Goal: Task Accomplishment & Management: Manage account settings

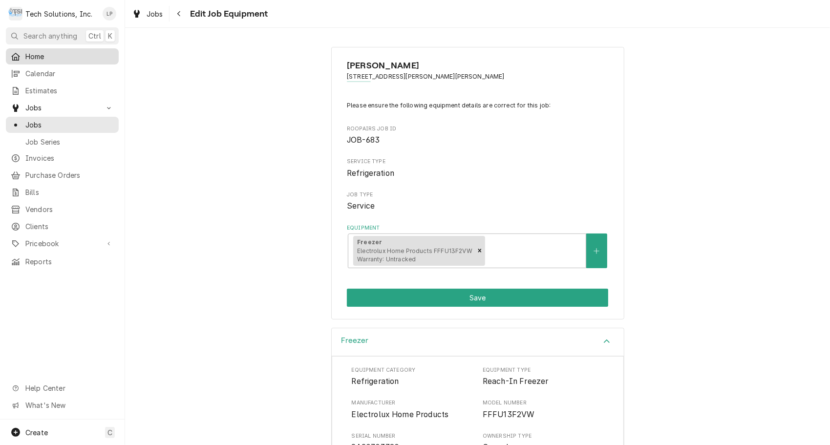
click at [29, 57] on span "Home" at bounding box center [69, 56] width 88 height 10
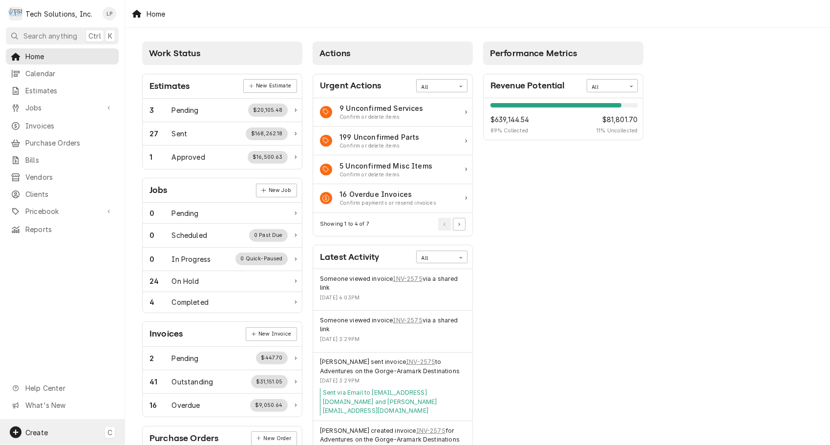
click at [38, 434] on span "Create" at bounding box center [36, 432] width 22 height 8
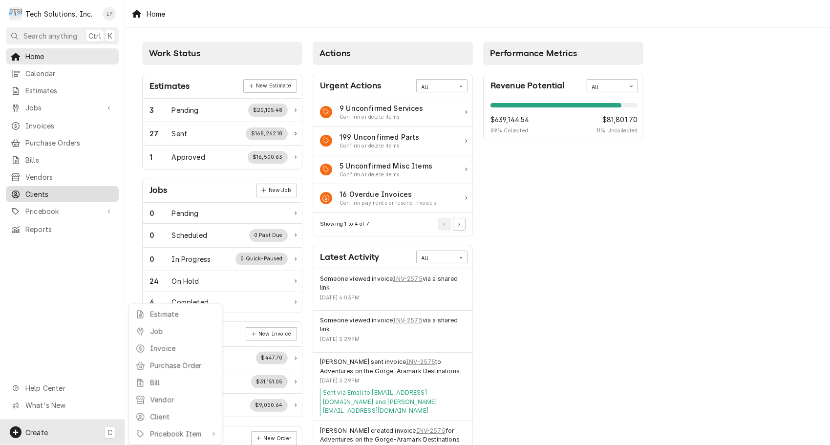
click at [39, 189] on html "T Tech Solutions, Inc. LP Search anything Ctrl K Home Calendar Estimates Jobs J…" at bounding box center [415, 222] width 830 height 445
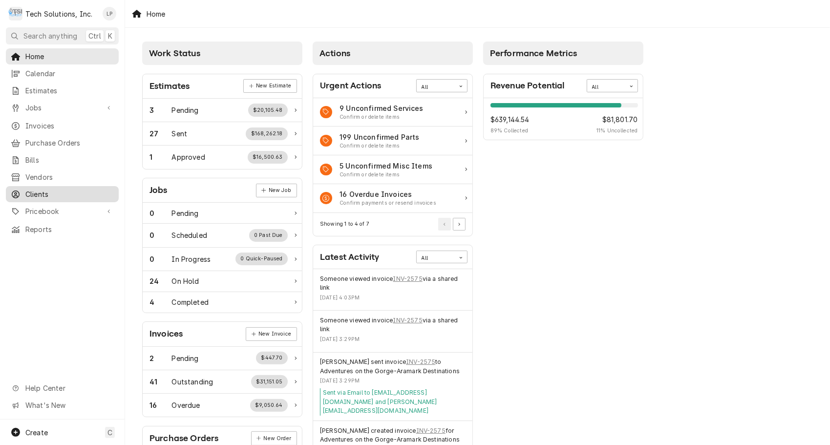
click at [39, 189] on span "Clients" at bounding box center [69, 194] width 88 height 10
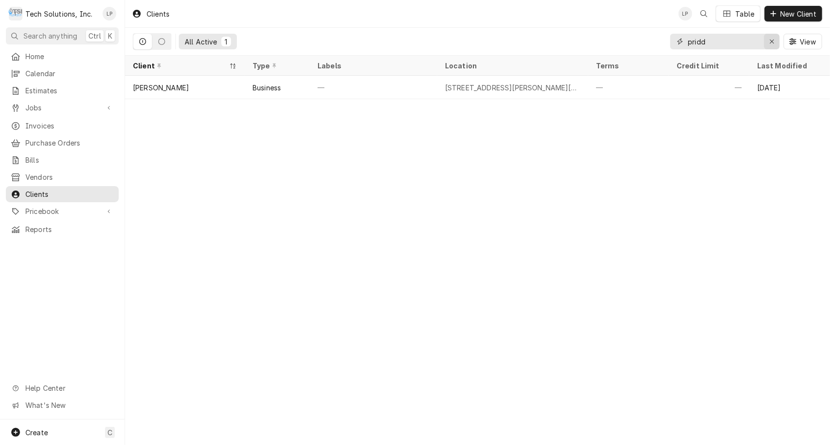
click at [771, 42] on icon "Erase input" at bounding box center [772, 42] width 4 height 4
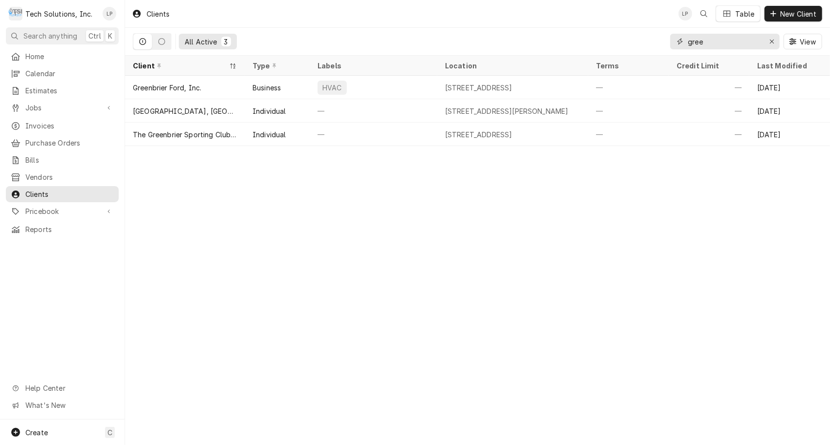
type input "gree"
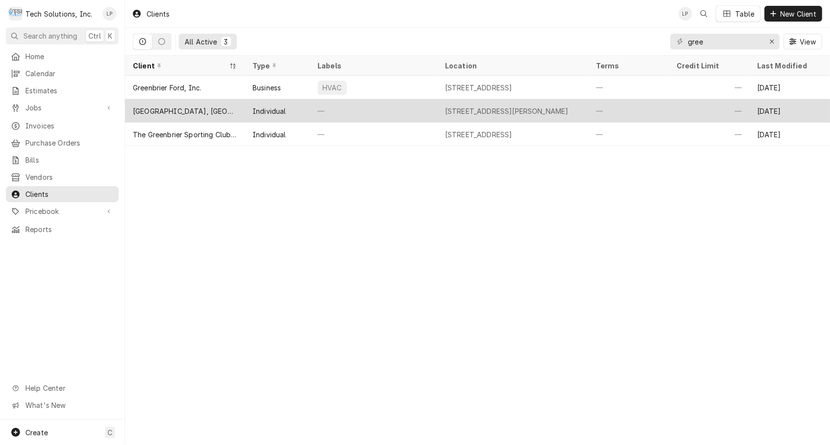
click at [358, 113] on div "—" at bounding box center [373, 110] width 127 height 23
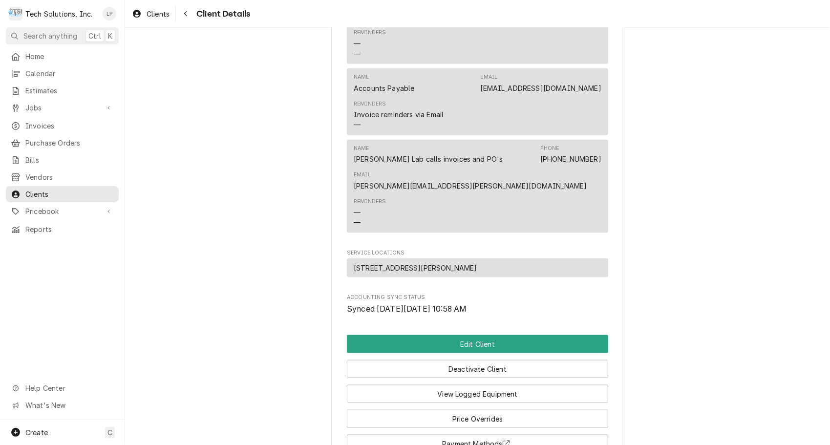
scroll to position [776, 0]
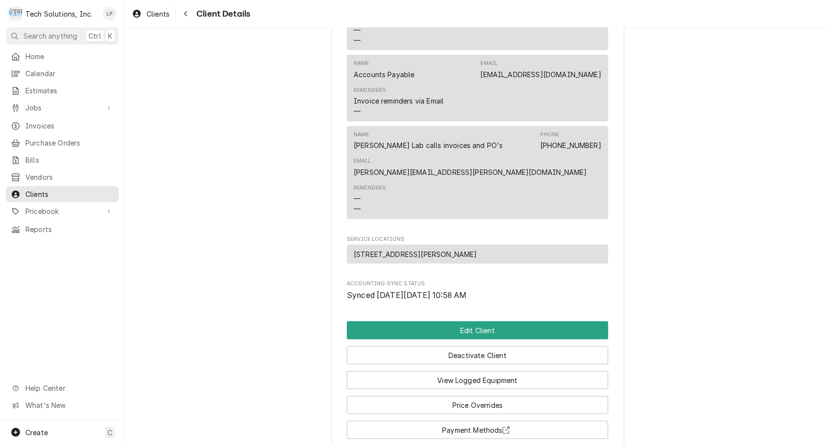
click at [425, 321] on button "Edit Client" at bounding box center [477, 330] width 261 height 18
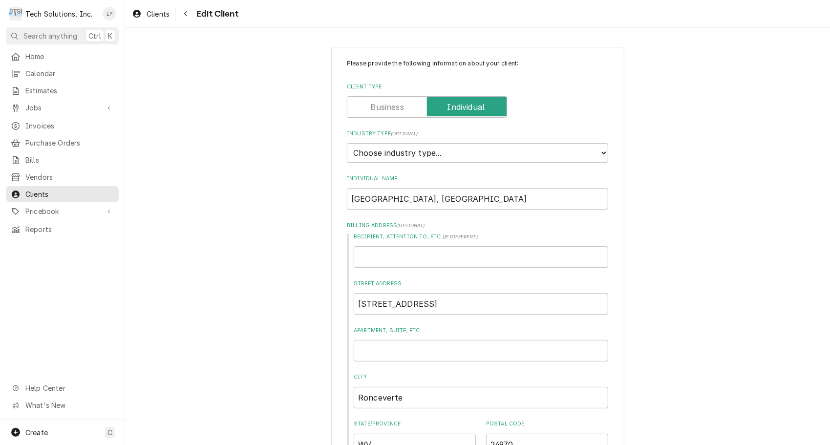
click at [383, 108] on label "Client Type" at bounding box center [427, 106] width 160 height 21
click at [383, 108] on input "Client Type" at bounding box center [426, 106] width 151 height 21
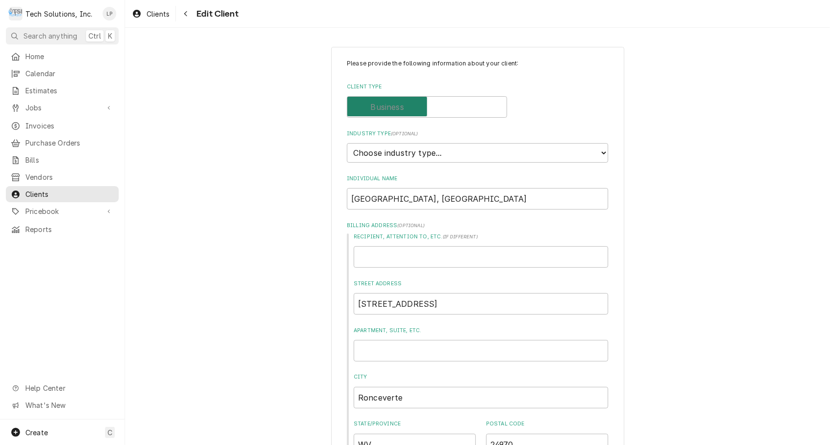
checkbox input "false"
type textarea "x"
click at [598, 156] on select "Choose industry type... Residential Commercial Industrial Government" at bounding box center [477, 153] width 261 height 20
select select "2"
click at [347, 143] on select "Choose industry type... Residential Commercial Industrial Government" at bounding box center [477, 153] width 261 height 20
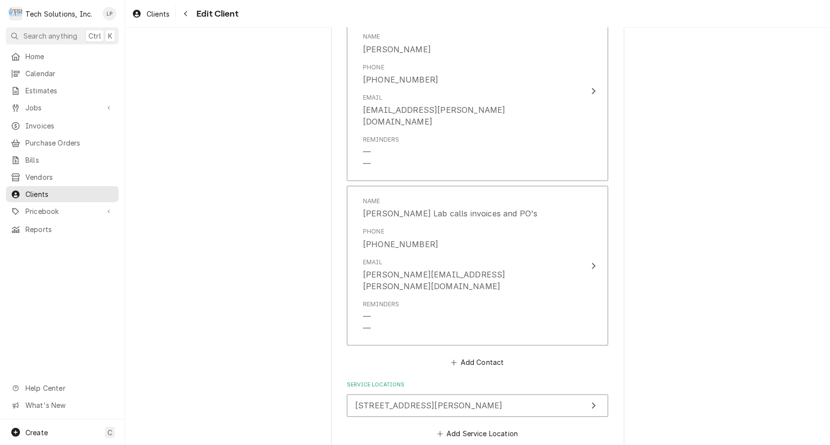
scroll to position [1313, 0]
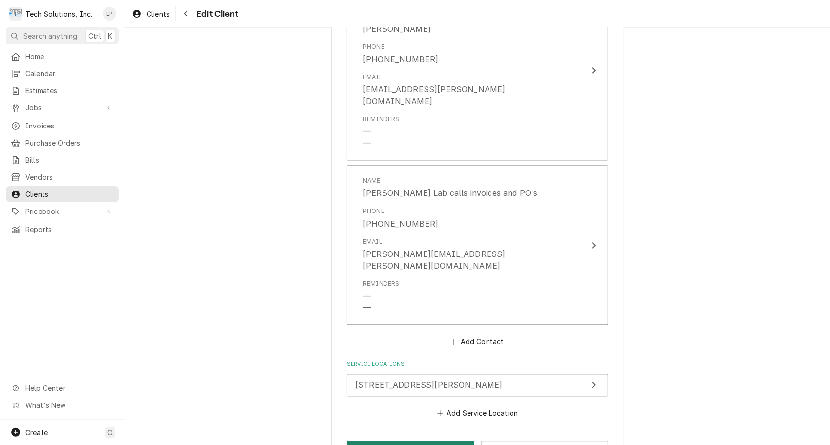
click at [389, 440] on button "Save" at bounding box center [410, 449] width 127 height 18
type textarea "x"
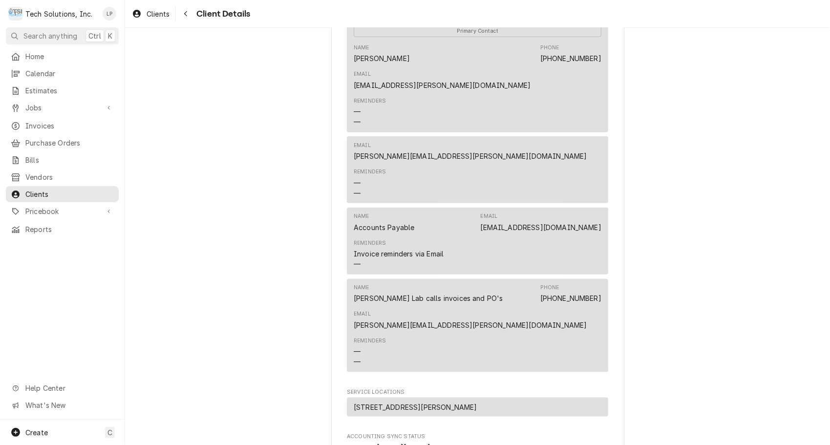
scroll to position [776, 0]
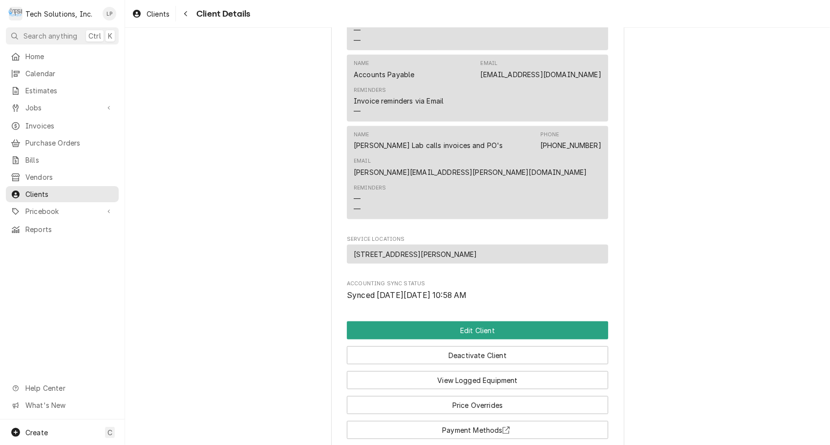
drag, startPoint x: 345, startPoint y: 37, endPoint x: 575, endPoint y: 240, distance: 306.9
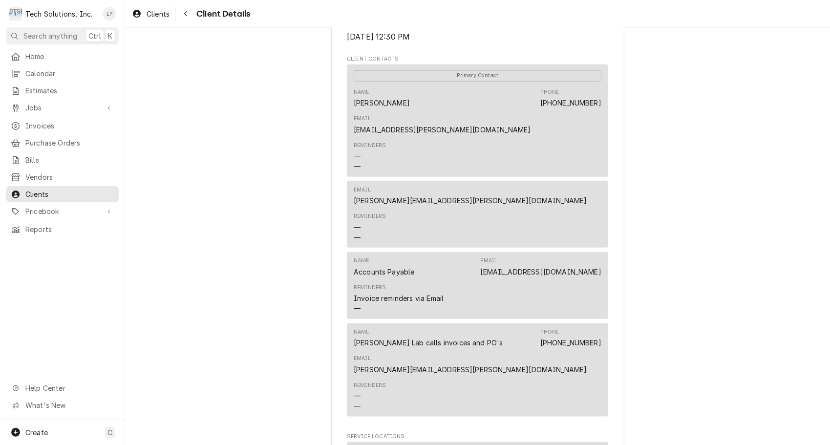
scroll to position [578, 0]
click at [33, 88] on span "Estimates" at bounding box center [69, 90] width 88 height 10
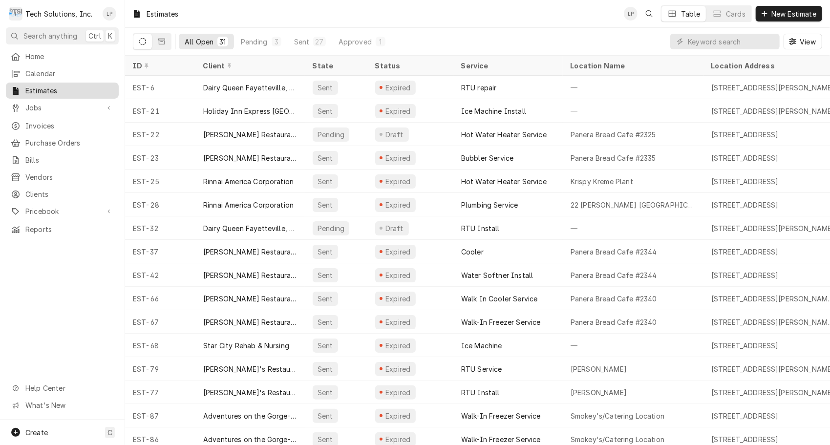
click at [33, 92] on span "Estimates" at bounding box center [69, 90] width 88 height 10
click at [754, 43] on input "Dynamic Content Wrapper" at bounding box center [730, 42] width 87 height 16
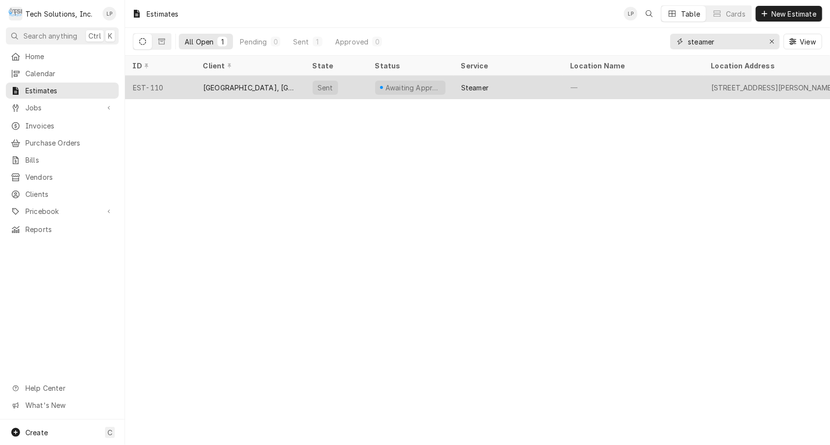
type input "steamer"
click at [535, 89] on div "Steamer" at bounding box center [507, 87] width 109 height 23
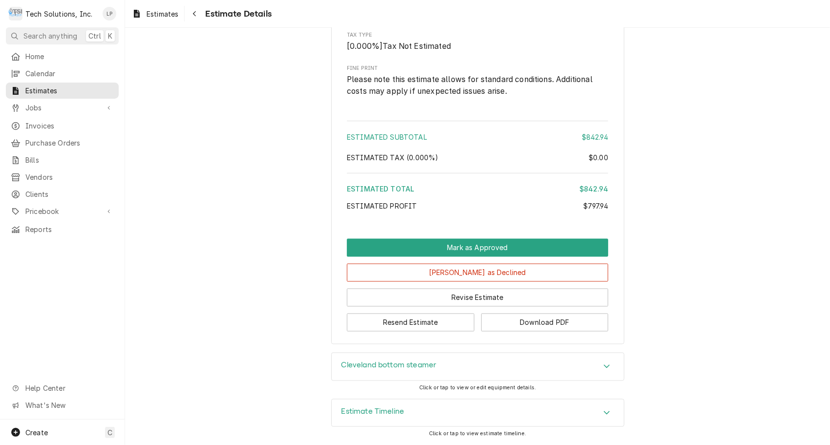
scroll to position [1112, 0]
click at [548, 324] on button "Download PDF" at bounding box center [544, 322] width 127 height 18
click at [587, 419] on div "Estimate Timeline" at bounding box center [478, 412] width 292 height 27
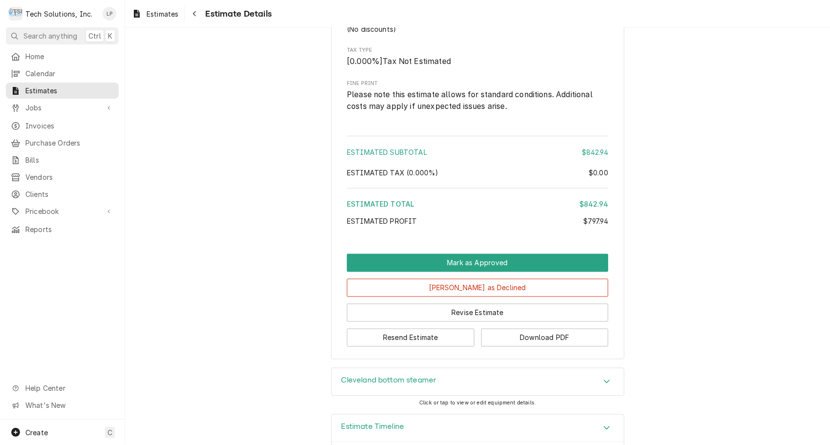
scroll to position [1087, 0]
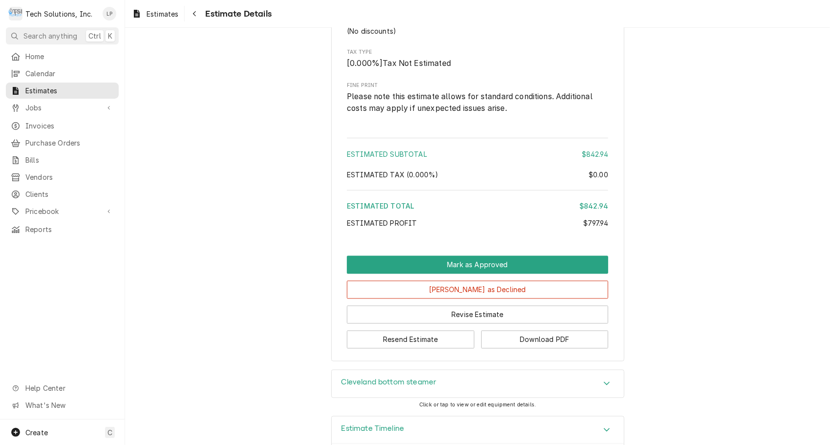
click at [346, 387] on h3 "Cleveland bottom steamer" at bounding box center [388, 382] width 95 height 9
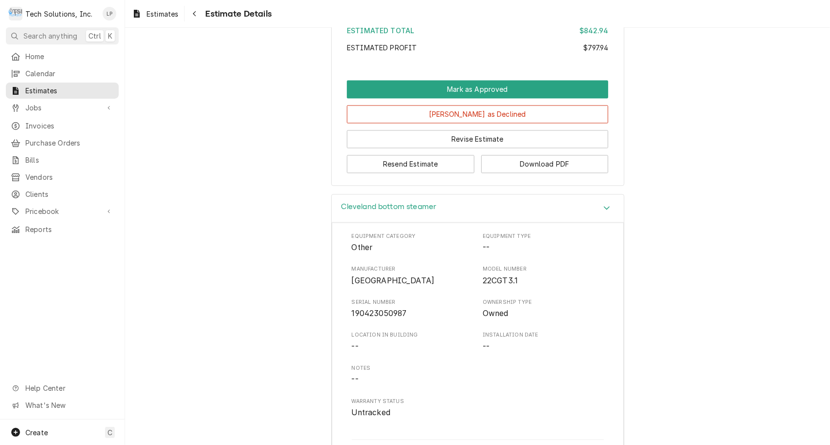
scroll to position [1269, 0]
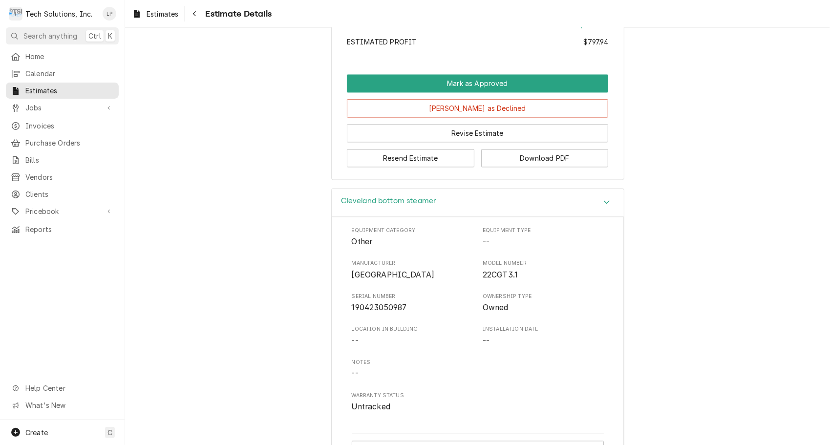
click at [129, 302] on div "Cleveland bottom steamer Equipment Category Other Equipment Type -- Manufacture…" at bounding box center [477, 332] width 705 height 288
click at [37, 107] on span "Jobs" at bounding box center [62, 108] width 74 height 10
click at [40, 122] on span "Jobs" at bounding box center [69, 125] width 88 height 10
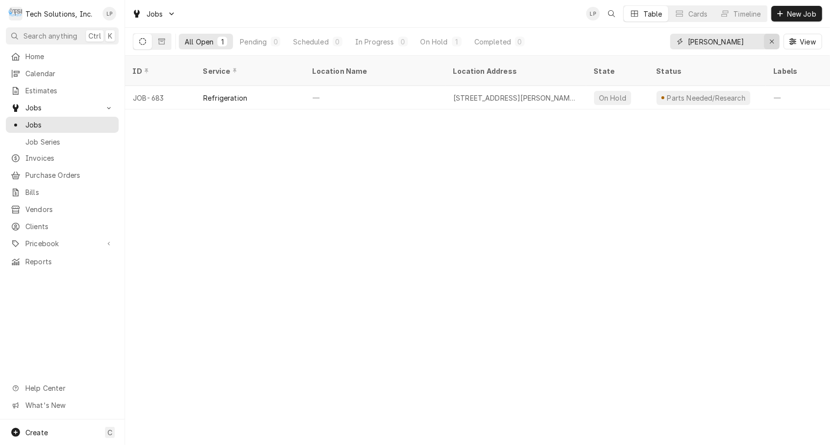
click at [771, 40] on icon "Erase input" at bounding box center [771, 41] width 5 height 7
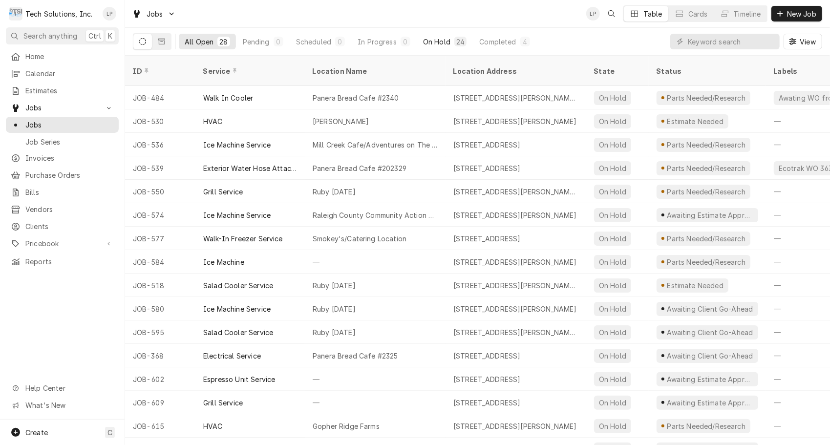
click at [434, 43] on div "On Hold" at bounding box center [436, 42] width 27 height 10
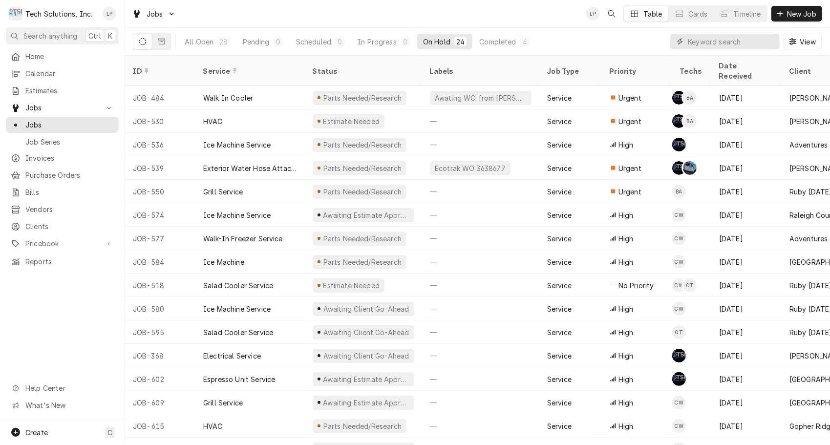
click at [709, 44] on input "Dynamic Content Wrapper" at bounding box center [730, 42] width 87 height 16
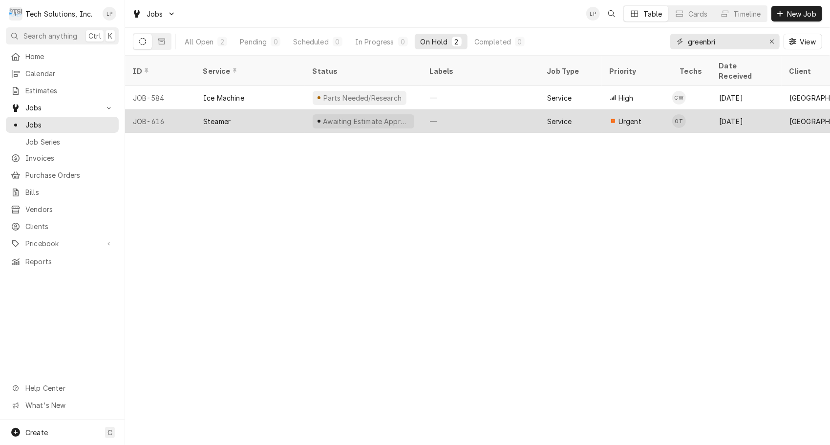
type input "greenbri"
click at [526, 113] on div "—" at bounding box center [480, 120] width 117 height 23
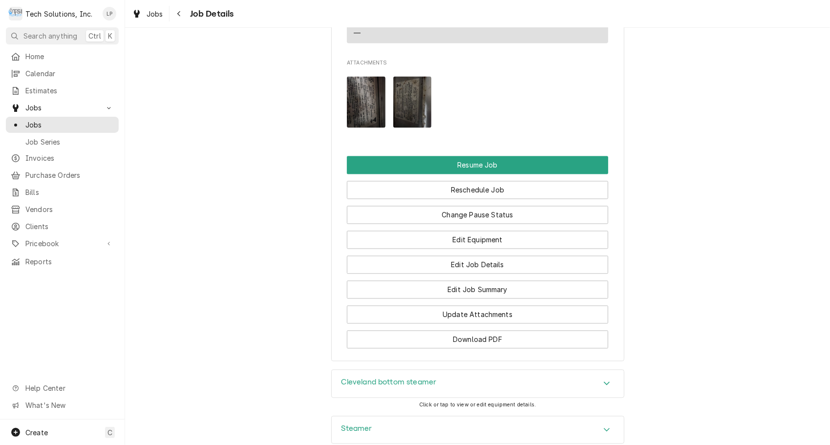
scroll to position [1291, 0]
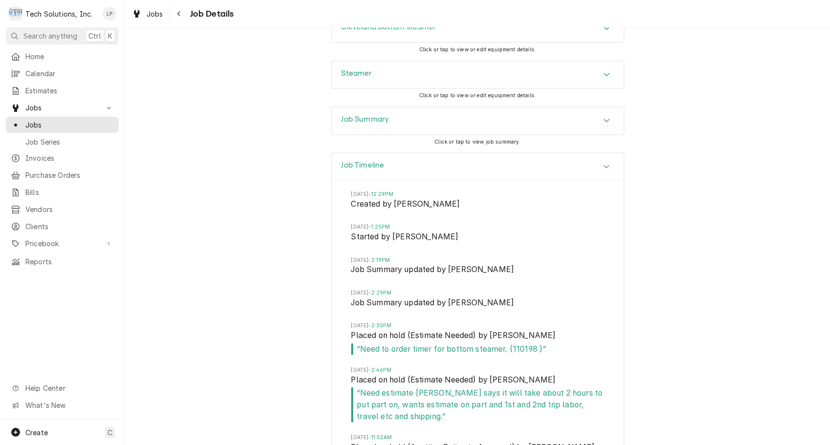
scroll to position [1611, 0]
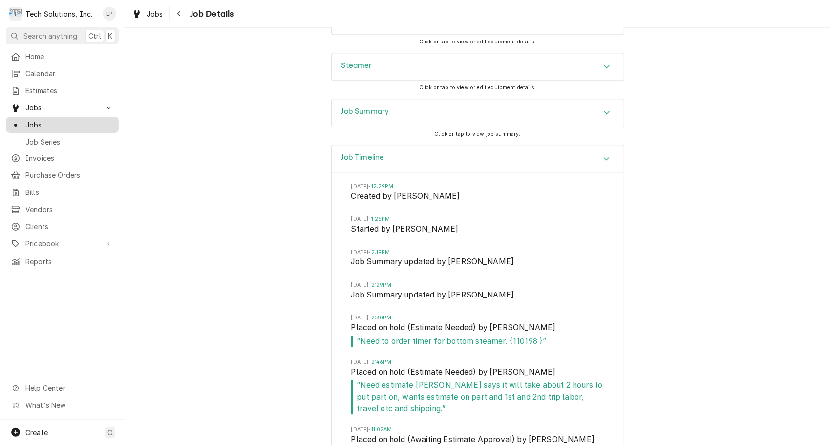
click at [33, 120] on span "Jobs" at bounding box center [69, 125] width 88 height 10
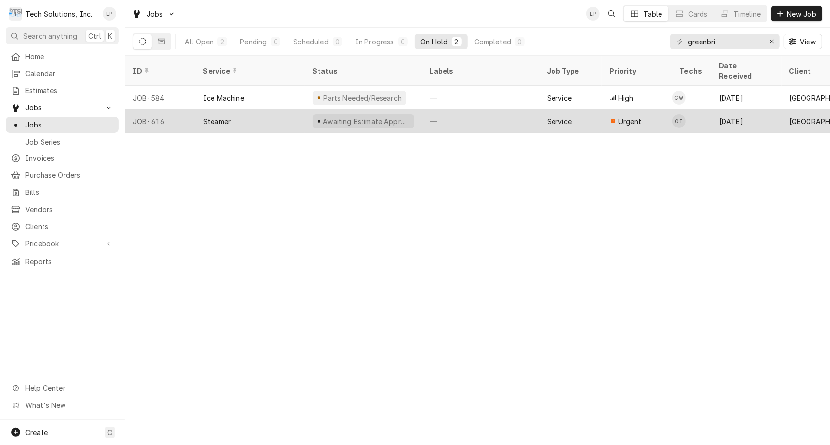
click at [271, 109] on div "Steamer" at bounding box center [249, 120] width 109 height 23
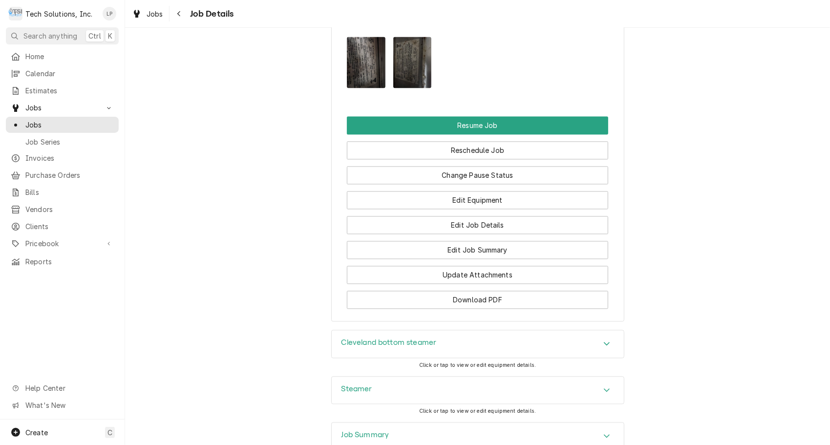
scroll to position [1299, 0]
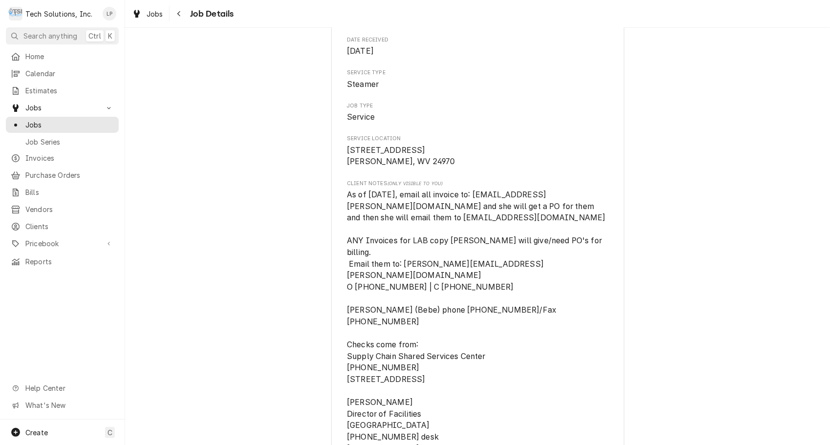
scroll to position [127, 0]
click at [31, 122] on span "Jobs" at bounding box center [69, 125] width 88 height 10
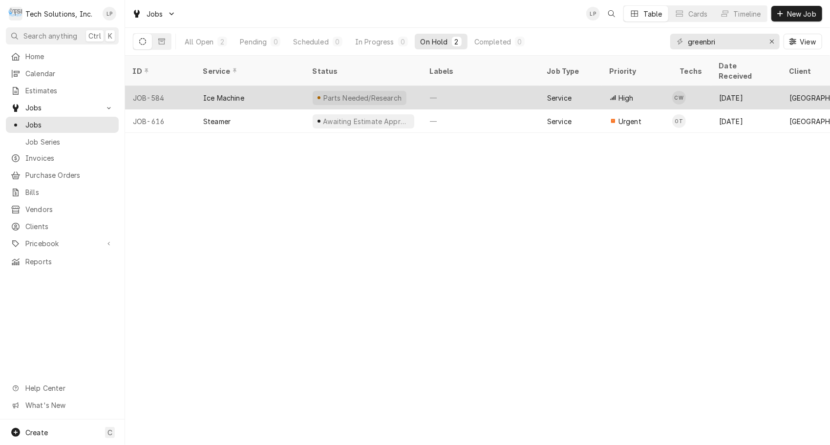
click at [274, 86] on div "Ice Machine" at bounding box center [249, 97] width 109 height 23
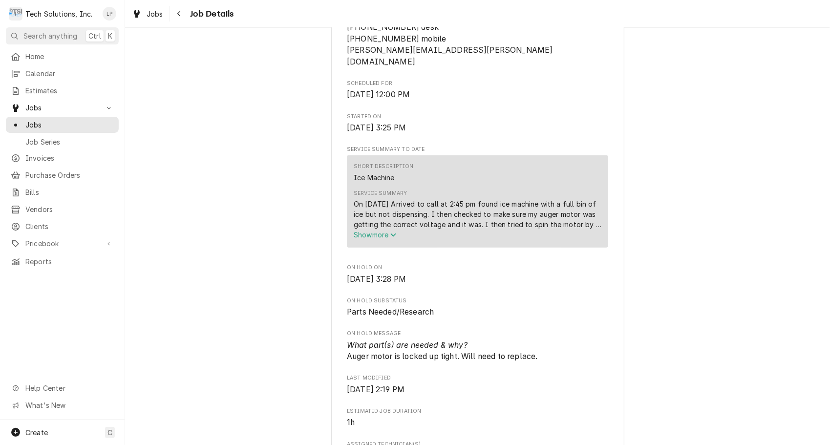
scroll to position [539, 0]
click at [363, 229] on span "Show more" at bounding box center [375, 233] width 43 height 8
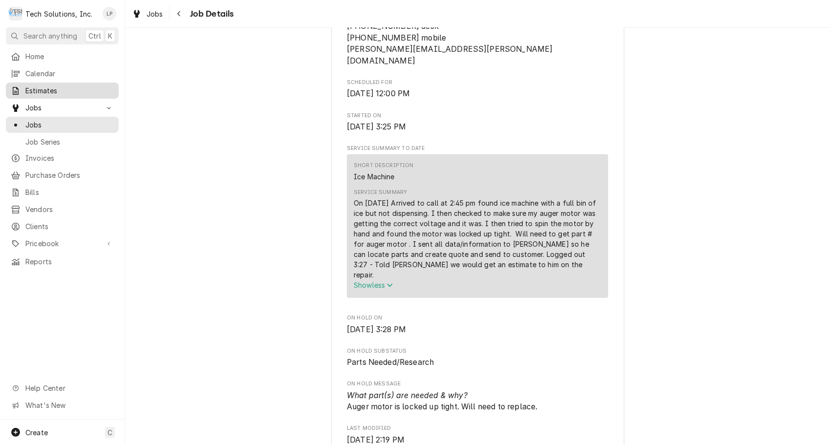
click at [45, 89] on span "Estimates" at bounding box center [69, 90] width 88 height 10
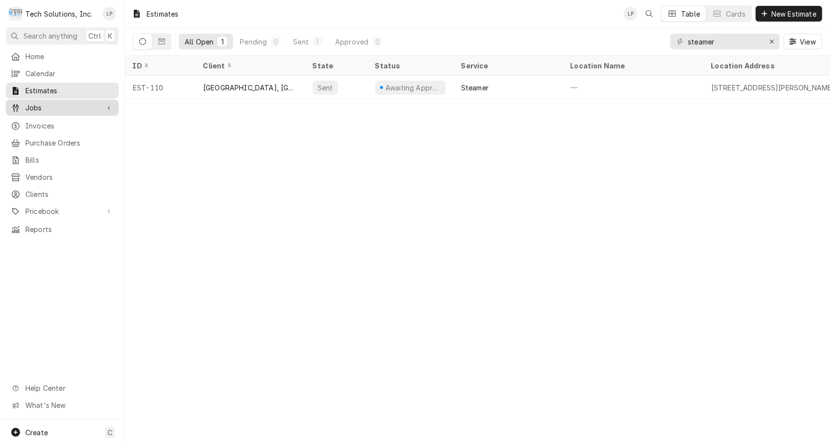
click at [32, 107] on span "Jobs" at bounding box center [62, 108] width 74 height 10
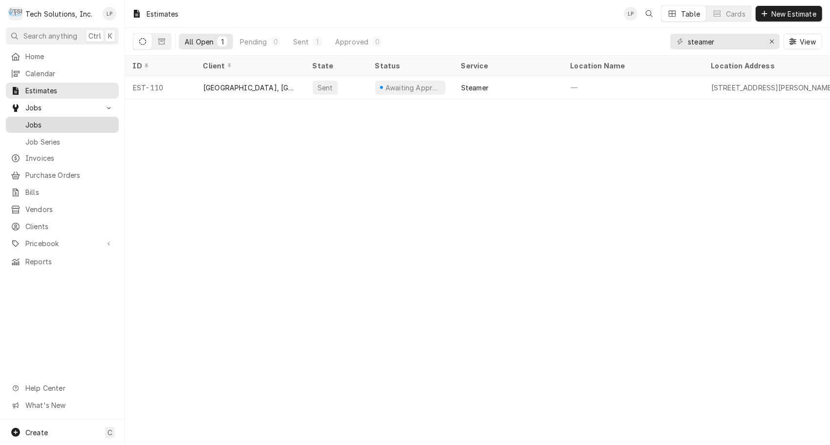
click at [35, 121] on span "Jobs" at bounding box center [69, 125] width 88 height 10
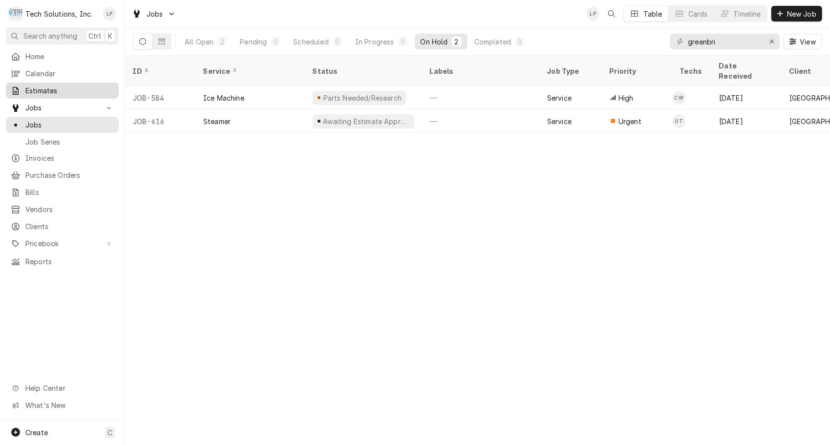
click at [44, 88] on span "Estimates" at bounding box center [69, 90] width 88 height 10
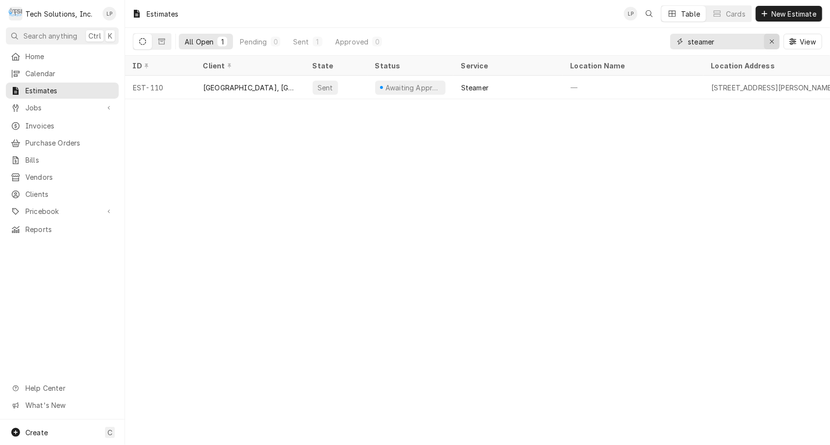
click at [769, 38] on icon "Erase input" at bounding box center [771, 41] width 5 height 7
type input "gree"
click at [36, 105] on span "Jobs" at bounding box center [62, 108] width 74 height 10
click at [39, 122] on span "Jobs" at bounding box center [69, 125] width 88 height 10
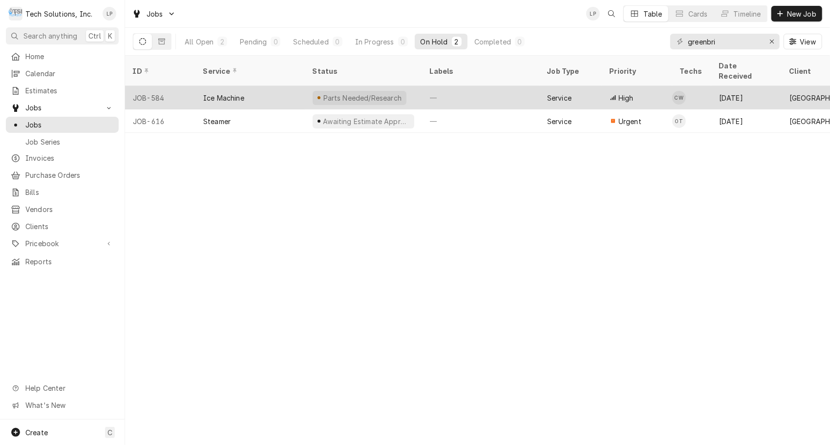
click at [287, 86] on div "Ice Machine" at bounding box center [249, 97] width 109 height 23
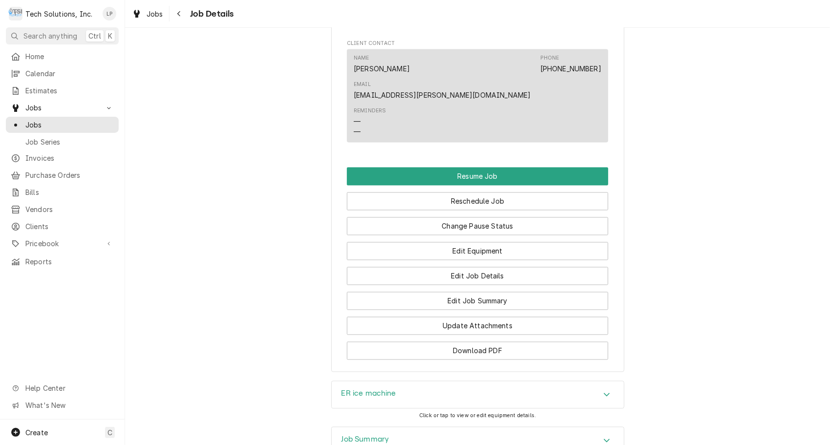
scroll to position [1209, 0]
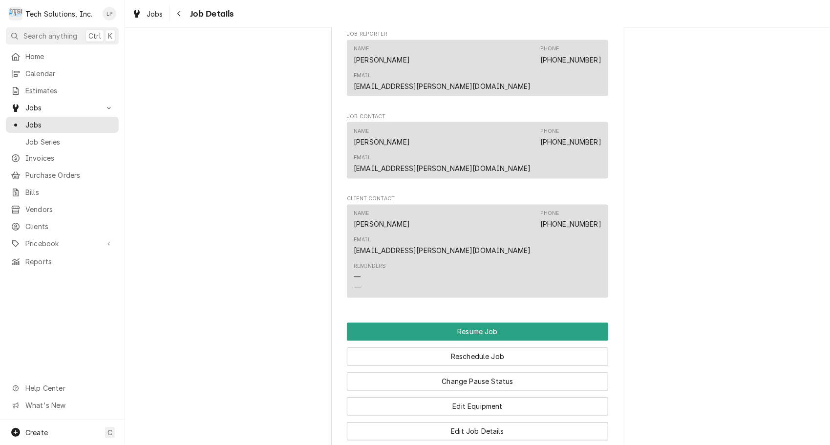
scroll to position [1049, 0]
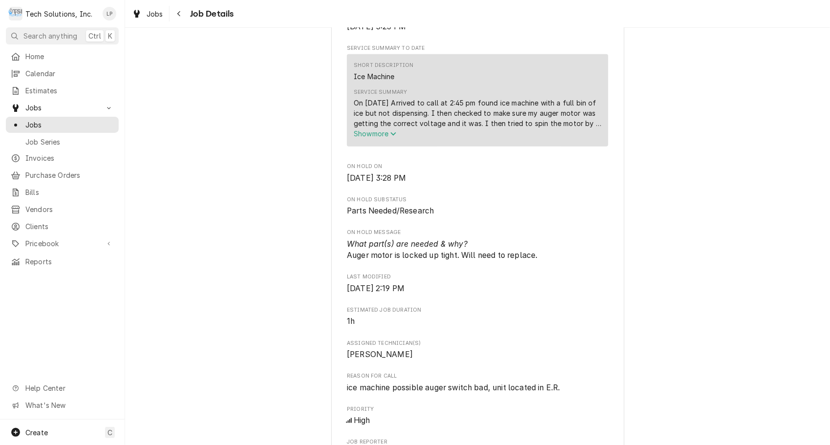
click at [632, 180] on div "Parts Needed/Research Greenbrier Valley Medical Center, Ronceverte 1320 Maplewo…" at bounding box center [477, 171] width 705 height 1545
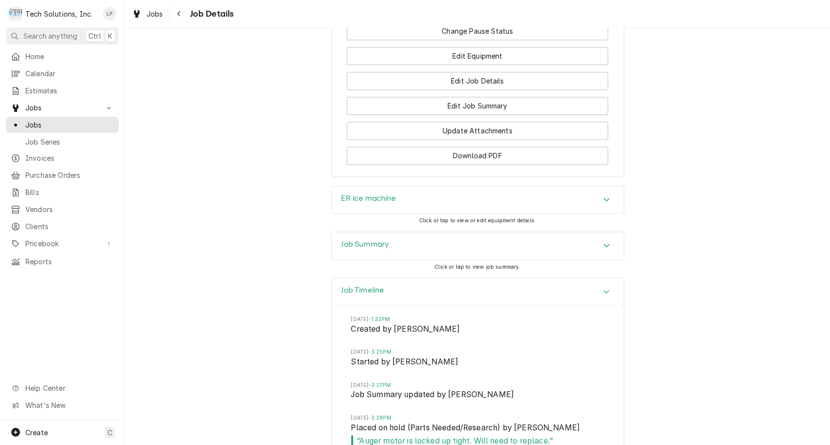
scroll to position [1409, 0]
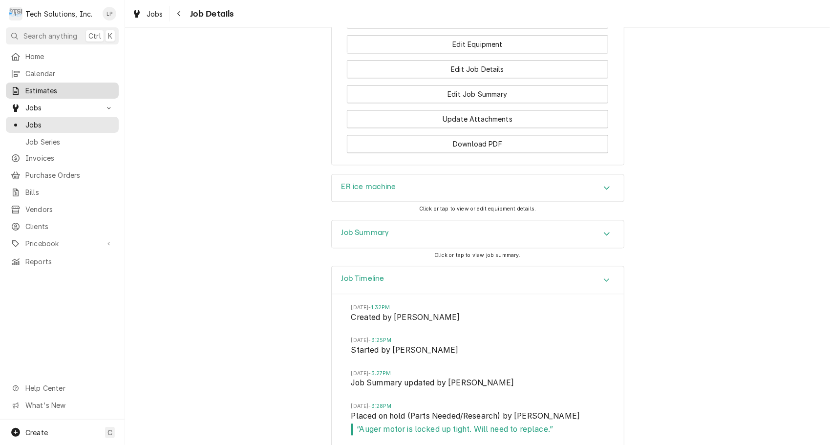
click at [40, 88] on span "Estimates" at bounding box center [69, 90] width 88 height 10
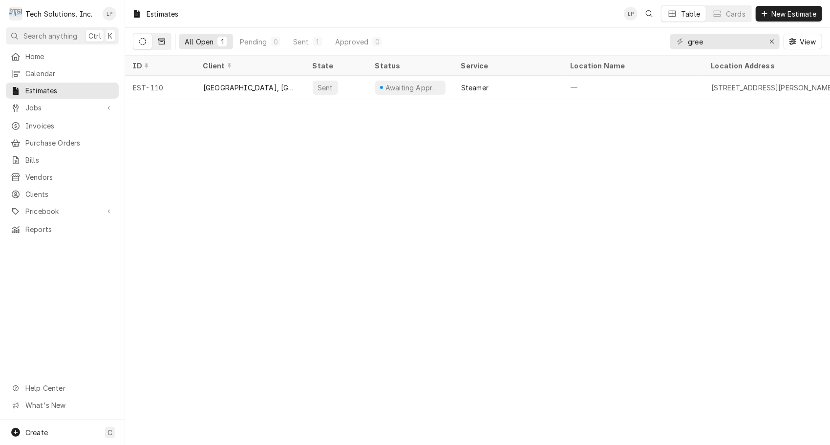
click at [163, 42] on icon "Dynamic Content Wrapper" at bounding box center [161, 41] width 7 height 7
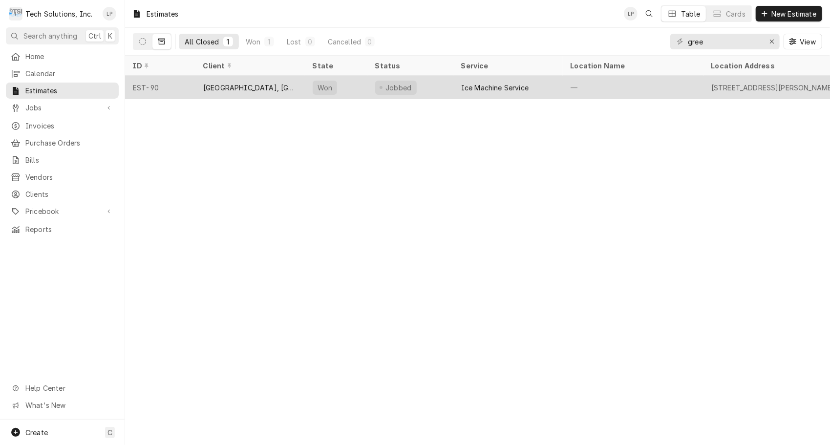
click at [221, 87] on div "[GEOGRAPHIC_DATA], [GEOGRAPHIC_DATA]" at bounding box center [250, 88] width 94 height 10
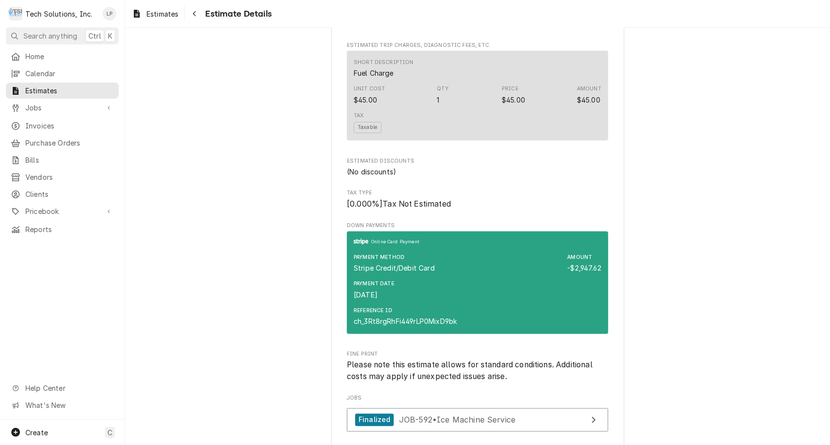
scroll to position [908, 0]
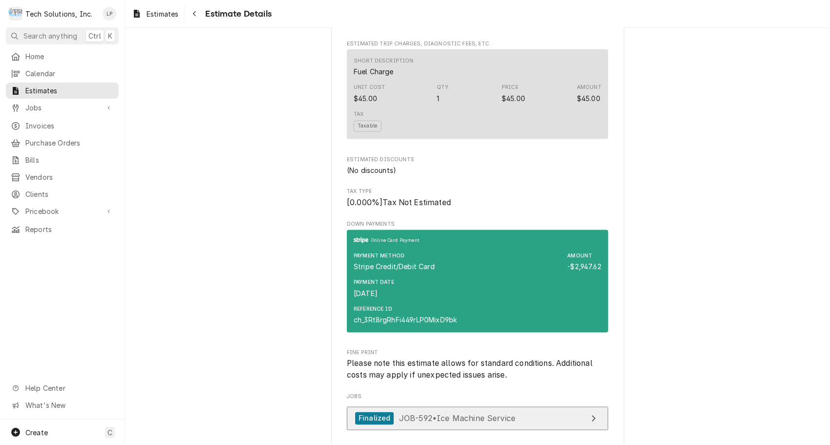
click at [472, 422] on span "JOB-592 • Ice Machine Service" at bounding box center [457, 418] width 116 height 10
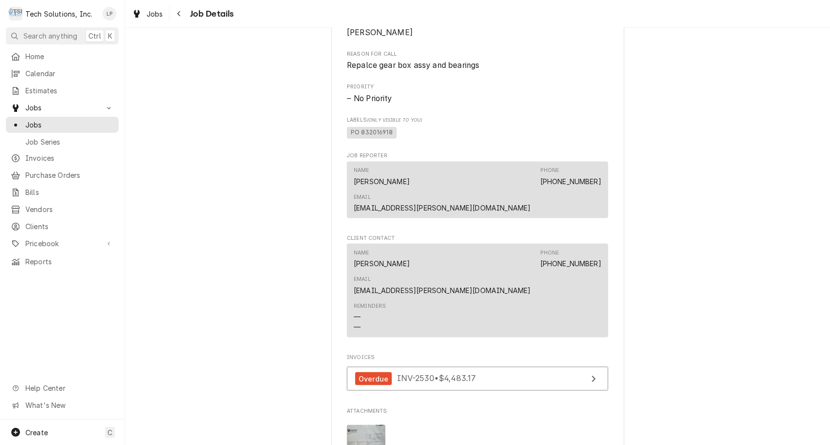
scroll to position [831, 0]
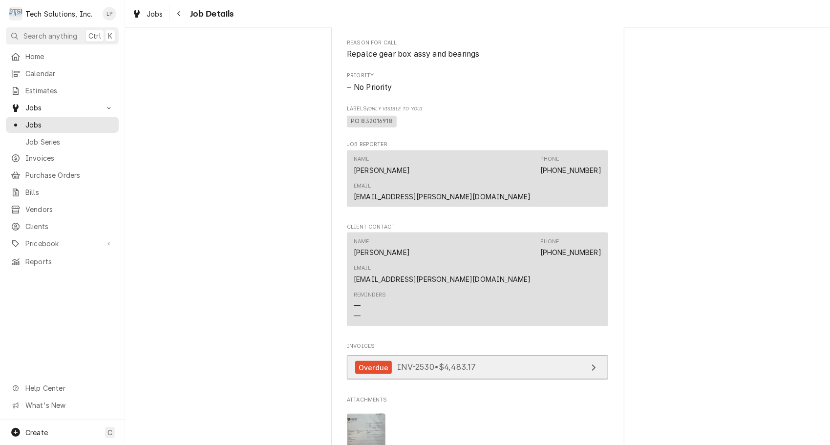
click at [413, 362] on span "INV-2530 • $4,483.17" at bounding box center [436, 367] width 79 height 10
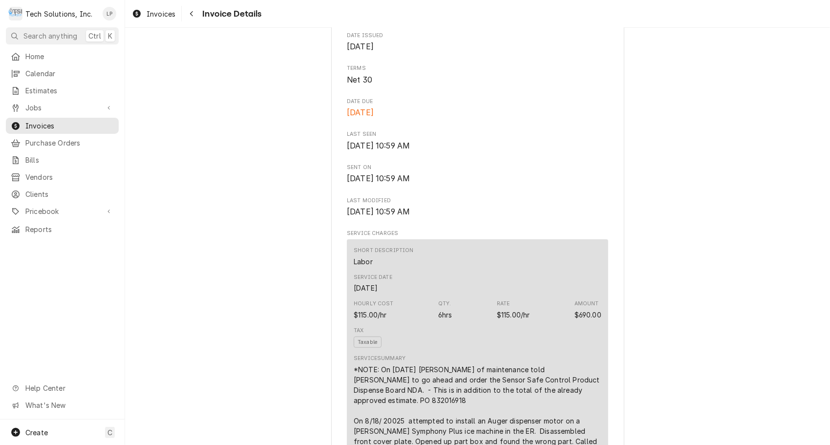
scroll to position [805, 0]
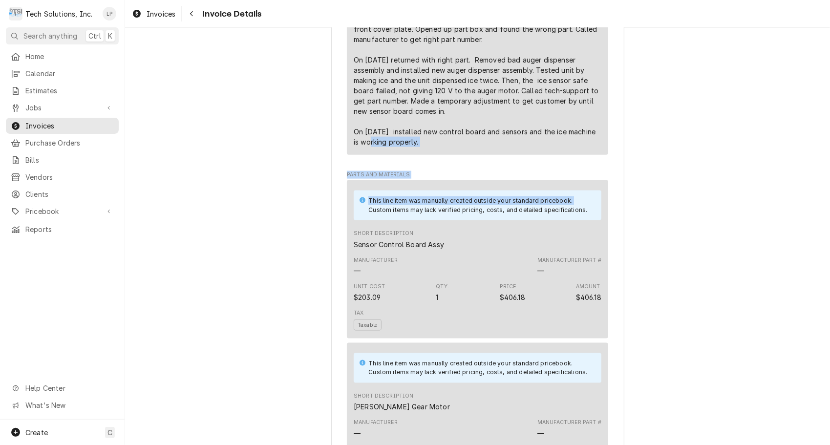
drag, startPoint x: 817, startPoint y: 198, endPoint x: 823, endPoint y: 143, distance: 55.5
click at [823, 143] on div "Overdue Sender Tech Solutions, Inc. [STREET_ADDRESS] (304) 573-2861 [PERSON_NAM…" at bounding box center [477, 236] width 705 height 417
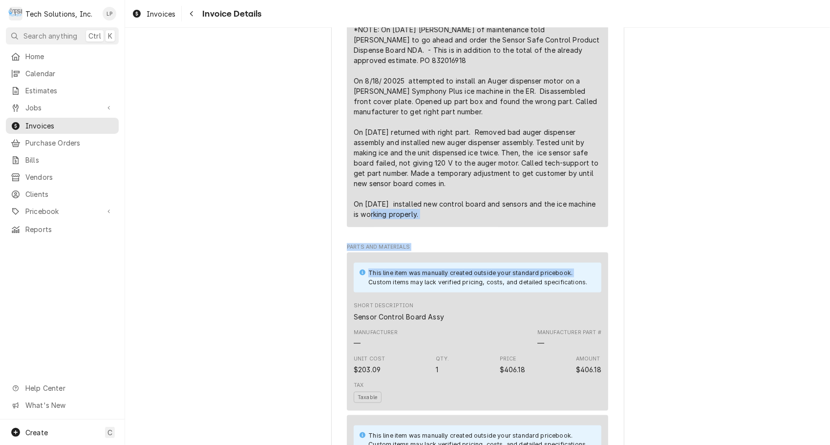
scroll to position [734, 0]
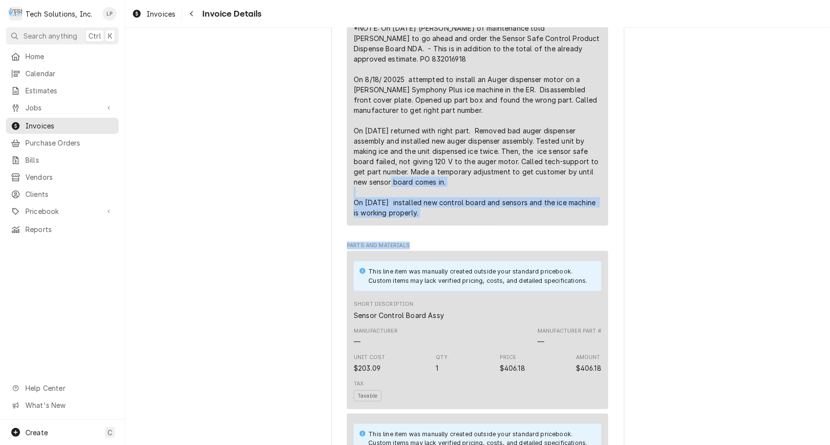
drag, startPoint x: 818, startPoint y: 184, endPoint x: 824, endPoint y: 250, distance: 66.2
click at [824, 250] on div "Overdue Sender Tech Solutions, Inc. [STREET_ADDRESS] (304) 573-2861 [PERSON_NAM…" at bounding box center [477, 236] width 705 height 417
drag, startPoint x: 824, startPoint y: 250, endPoint x: 770, endPoint y: 253, distance: 53.8
click at [770, 253] on div "Overdue Sender Tech Solutions, Inc. [STREET_ADDRESS] (304) 573-2861 [PERSON_NAM…" at bounding box center [477, 397] width 705 height 2207
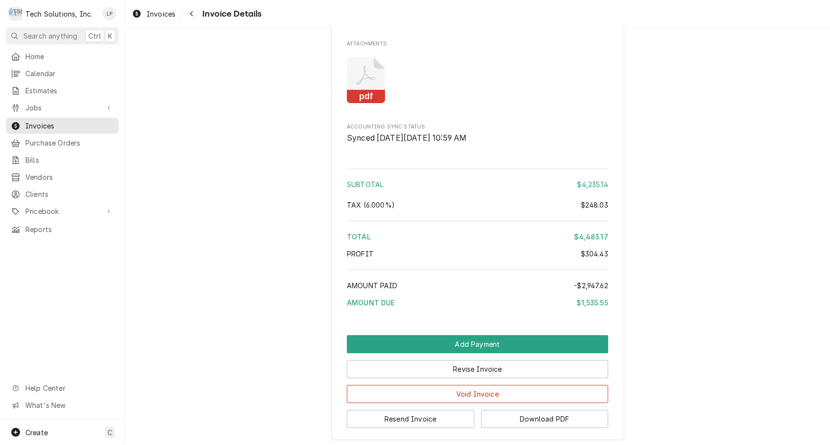
scroll to position [1823, 0]
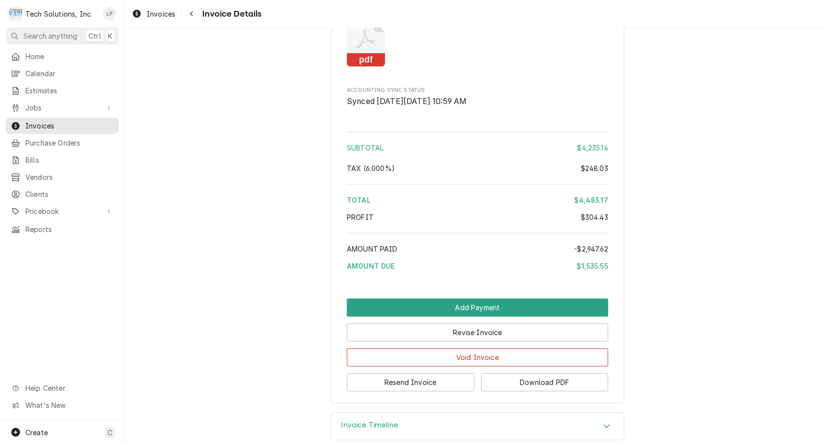
click at [604, 422] on icon "Accordion Header" at bounding box center [606, 426] width 7 height 8
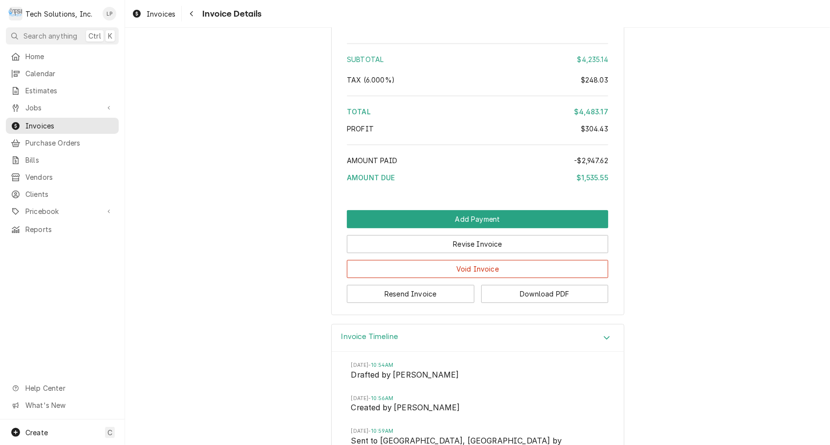
scroll to position [1919, 0]
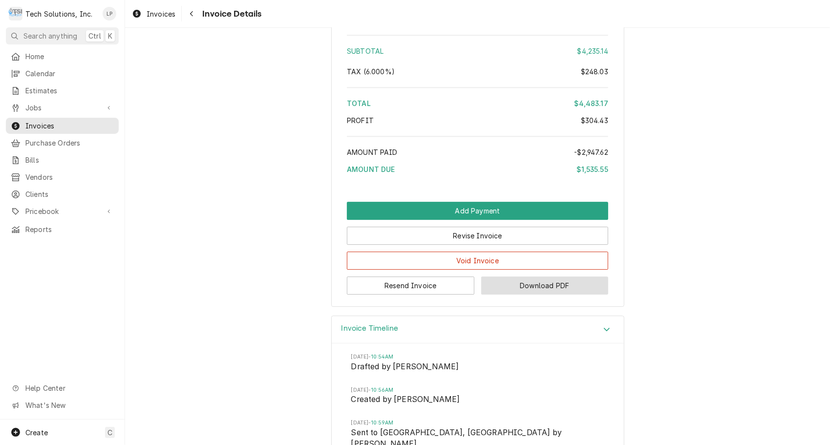
click at [540, 276] on button "Download PDF" at bounding box center [544, 285] width 127 height 18
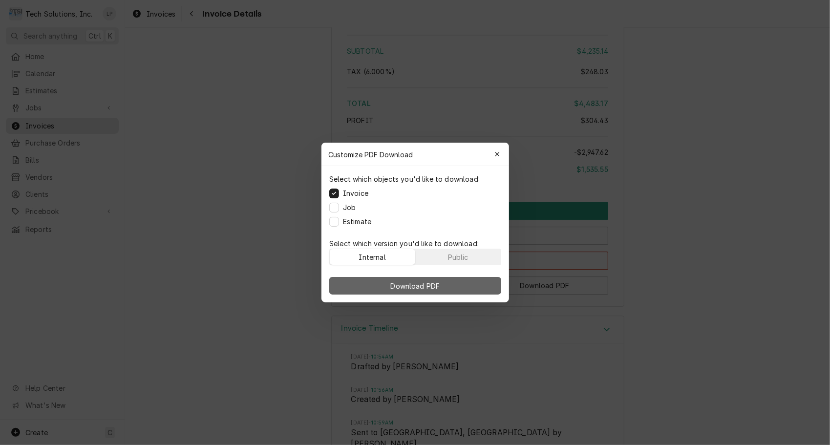
click at [386, 285] on button "Download PDF" at bounding box center [415, 286] width 172 height 18
